Goal: Task Accomplishment & Management: Manage account settings

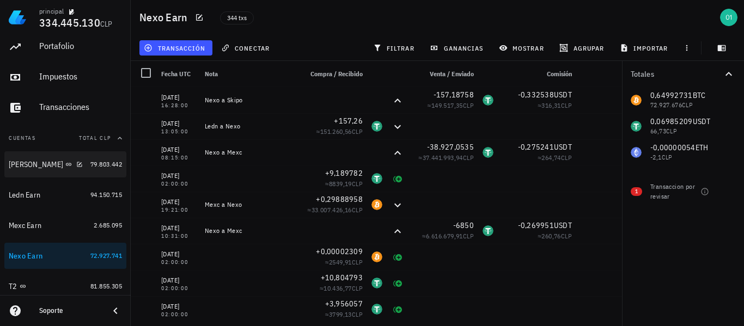
scroll to position [54, 0]
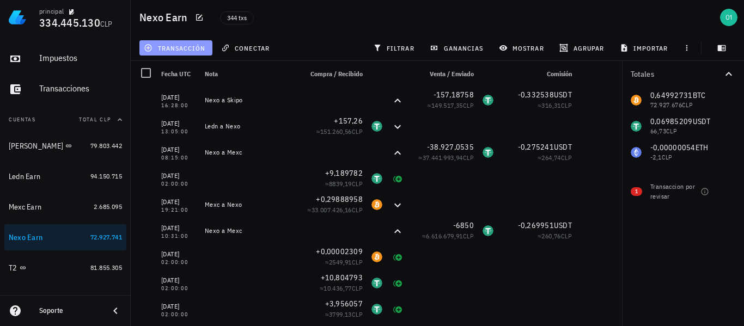
click at [169, 51] on span "transacción" at bounding box center [175, 48] width 59 height 9
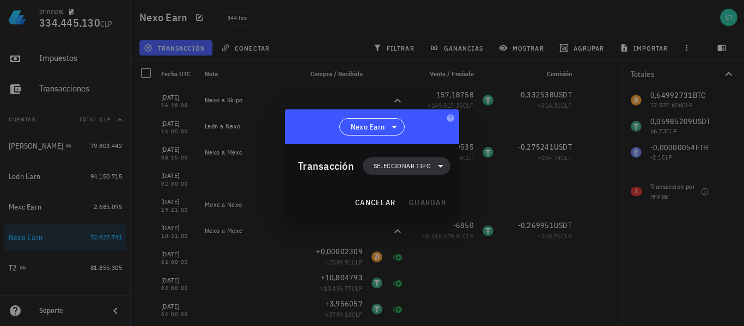
click at [403, 162] on span "Seleccionar tipo" at bounding box center [401, 166] width 57 height 11
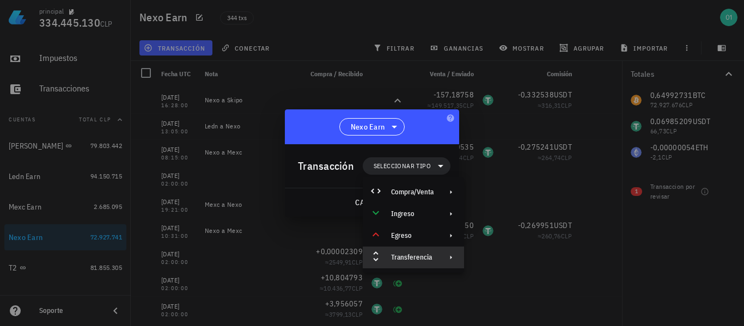
click at [435, 258] on div "Transferencia" at bounding box center [413, 258] width 101 height 22
click at [500, 282] on div "Retiro" at bounding box center [525, 283] width 65 height 9
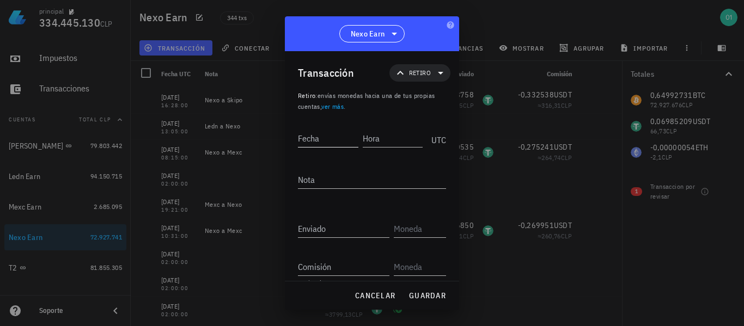
click at [326, 143] on input "Fecha" at bounding box center [328, 138] width 60 height 17
type input "2025-10-10"
type input "14:21:00"
type textarea "Nexo a Mexc"
type input "0,38909582"
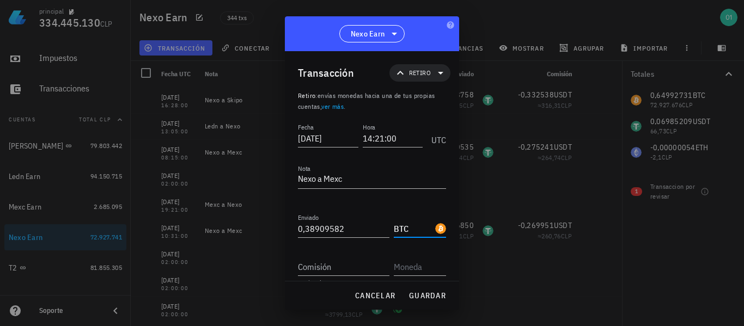
type input "BTC"
type input "0,00010333"
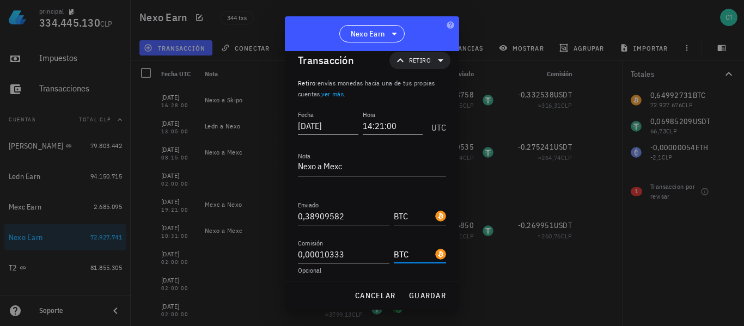
scroll to position [17, 0]
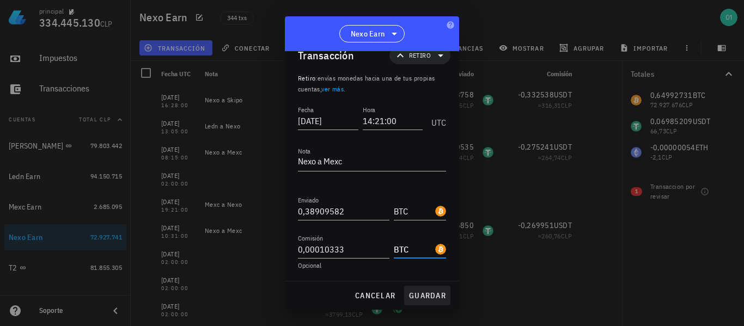
type input "BTC"
click at [432, 299] on span "guardar" at bounding box center [427, 296] width 38 height 10
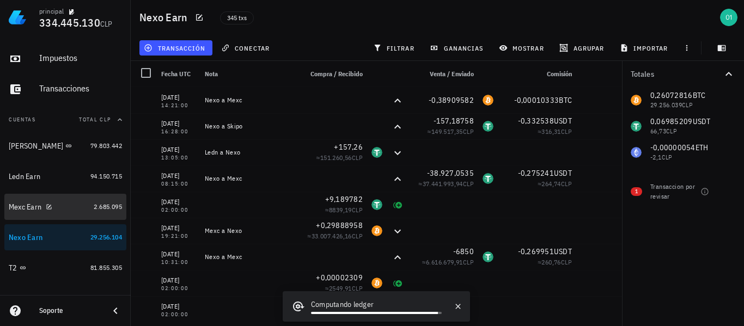
drag, startPoint x: 25, startPoint y: 207, endPoint x: 130, endPoint y: 113, distance: 141.1
click at [25, 207] on div "Mexc Earn" at bounding box center [25, 207] width 33 height 9
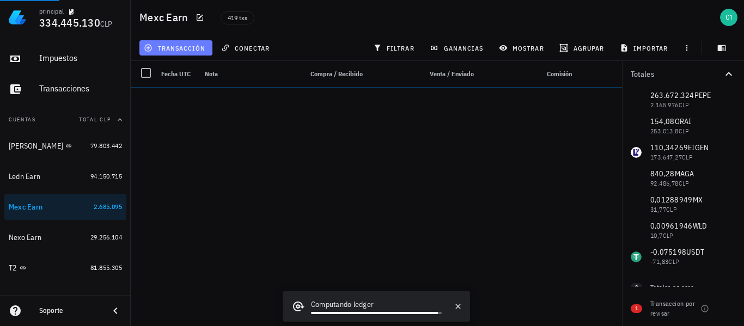
click at [172, 48] on span "transacción" at bounding box center [175, 48] width 59 height 9
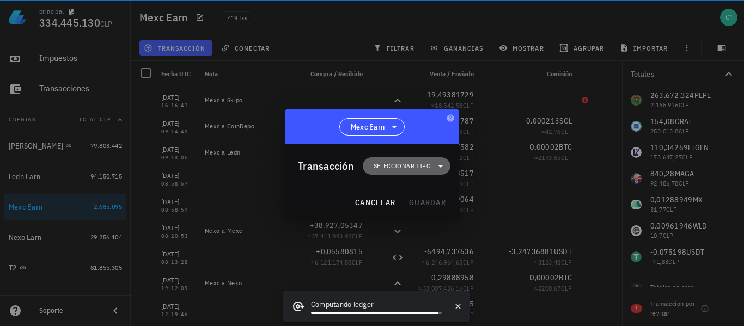
click at [427, 167] on span "Seleccionar tipo" at bounding box center [401, 166] width 57 height 11
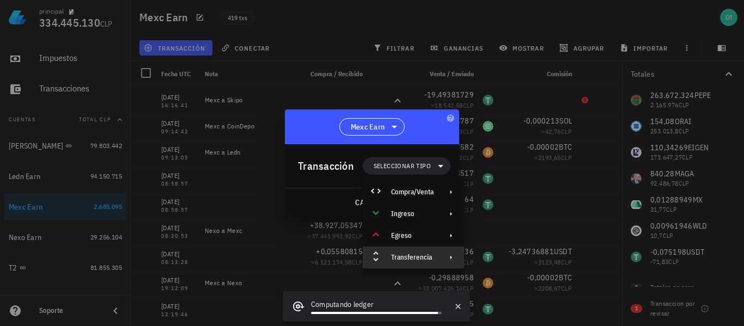
click at [444, 260] on div at bounding box center [448, 257] width 13 height 9
click at [488, 259] on div "Depósito" at bounding box center [515, 262] width 102 height 22
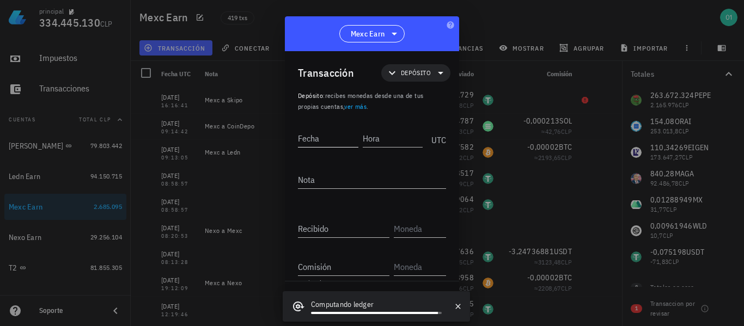
click at [321, 142] on input "Fecha" at bounding box center [328, 138] width 60 height 17
type input "2025-10-10"
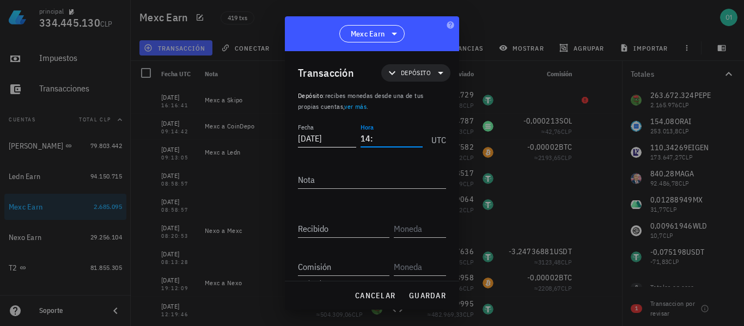
type input "1"
type input "15:37:13"
type textarea "Nexo a Mexc"
type input "0,38909582"
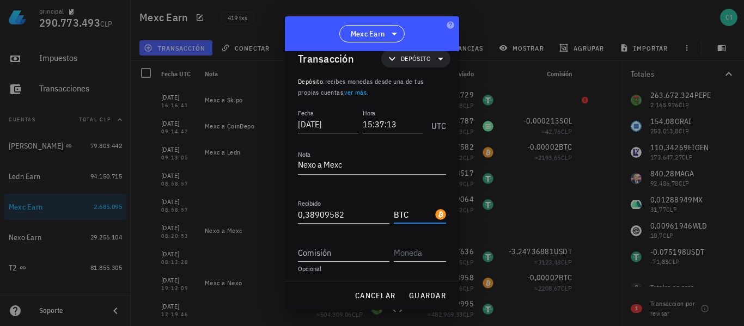
scroll to position [17, 0]
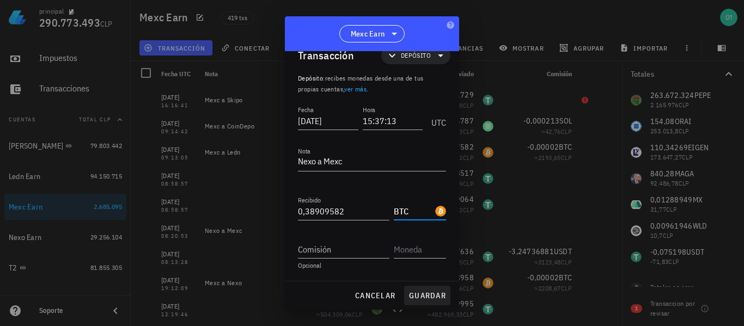
type input "BTC"
click at [437, 290] on button "guardar" at bounding box center [427, 296] width 46 height 20
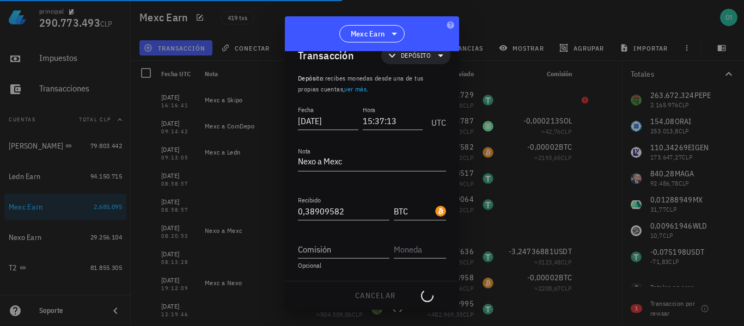
scroll to position [0, 0]
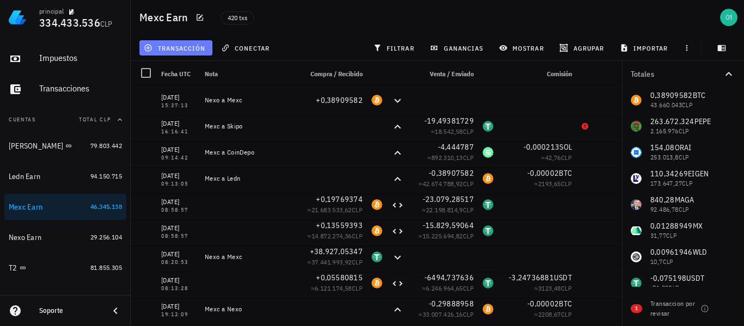
click at [186, 49] on span "transacción" at bounding box center [175, 48] width 59 height 9
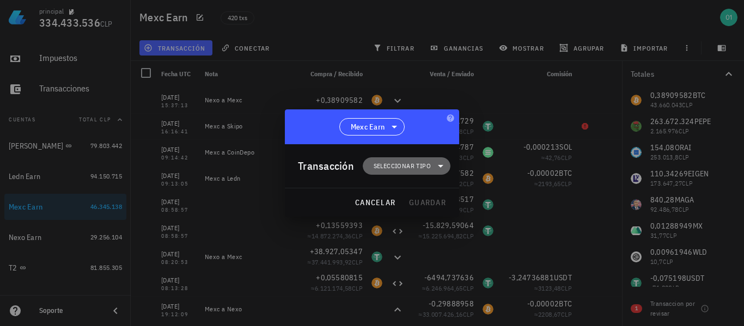
click at [411, 166] on span "Seleccionar tipo" at bounding box center [401, 166] width 57 height 11
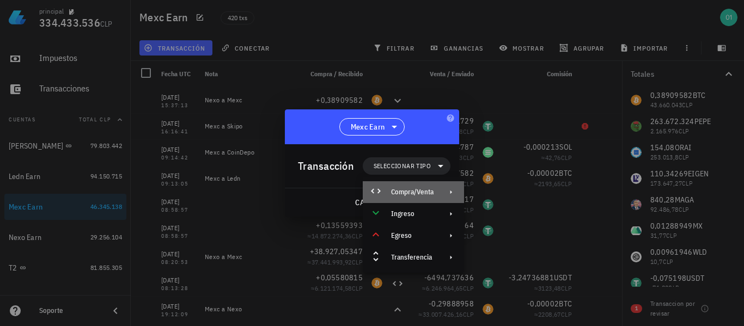
click at [414, 193] on div "Compra/Venta" at bounding box center [412, 192] width 42 height 9
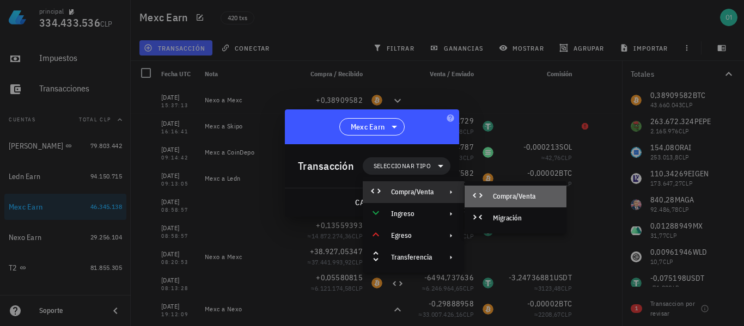
click at [502, 197] on div "Compra/Venta" at bounding box center [525, 196] width 65 height 9
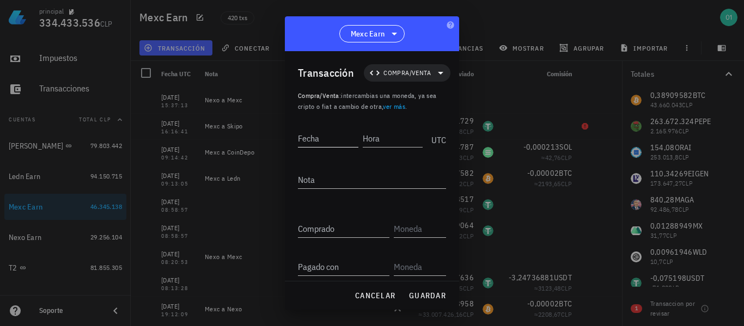
click at [345, 131] on input "Fecha" at bounding box center [328, 138] width 60 height 17
type input "2025-10-10"
click at [399, 138] on input "16:12:30" at bounding box center [391, 138] width 62 height 17
type input "16:12:29"
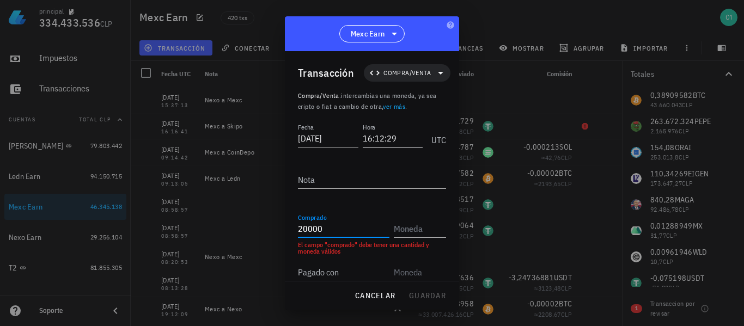
type input "20.000"
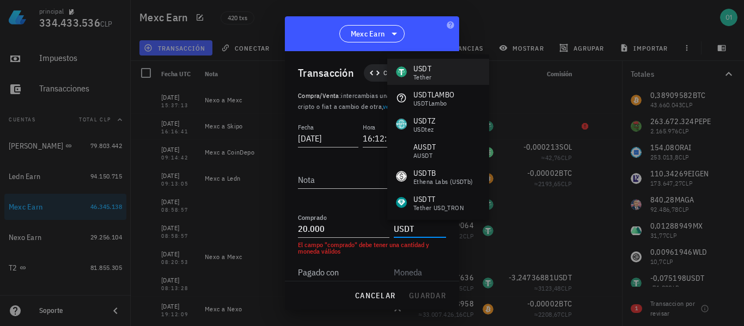
click at [469, 69] on div "USDT Tether" at bounding box center [438, 72] width 102 height 26
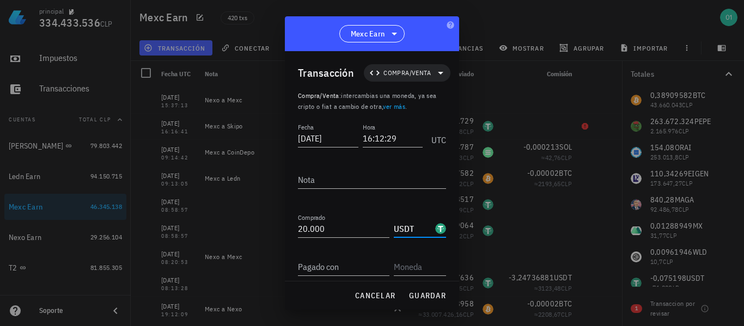
scroll to position [54, 0]
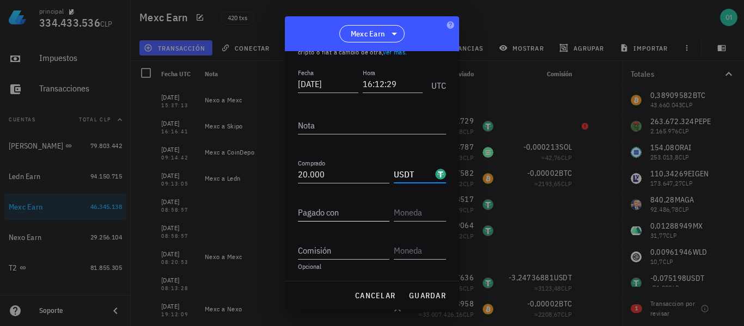
type input "USDT"
click at [328, 215] on input "Pagado con" at bounding box center [343, 212] width 91 height 17
type input "0,1711377"
type input "BTC"
click at [443, 290] on button "guardar" at bounding box center [427, 296] width 46 height 20
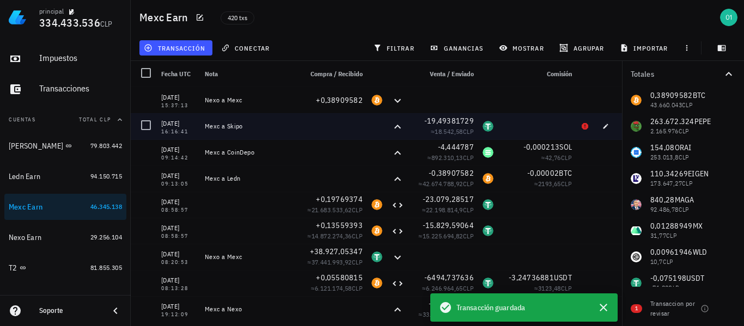
scroll to position [0, 0]
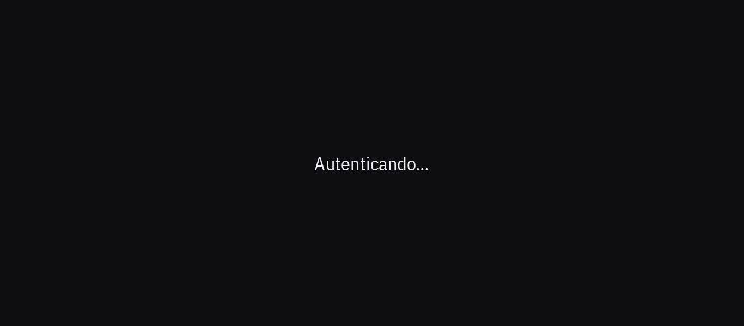
click at [487, 131] on div "Autenticando…" at bounding box center [372, 163] width 744 height 326
click at [107, 151] on div "Autenticando…" at bounding box center [372, 163] width 744 height 326
